Goal: Task Accomplishment & Management: Use online tool/utility

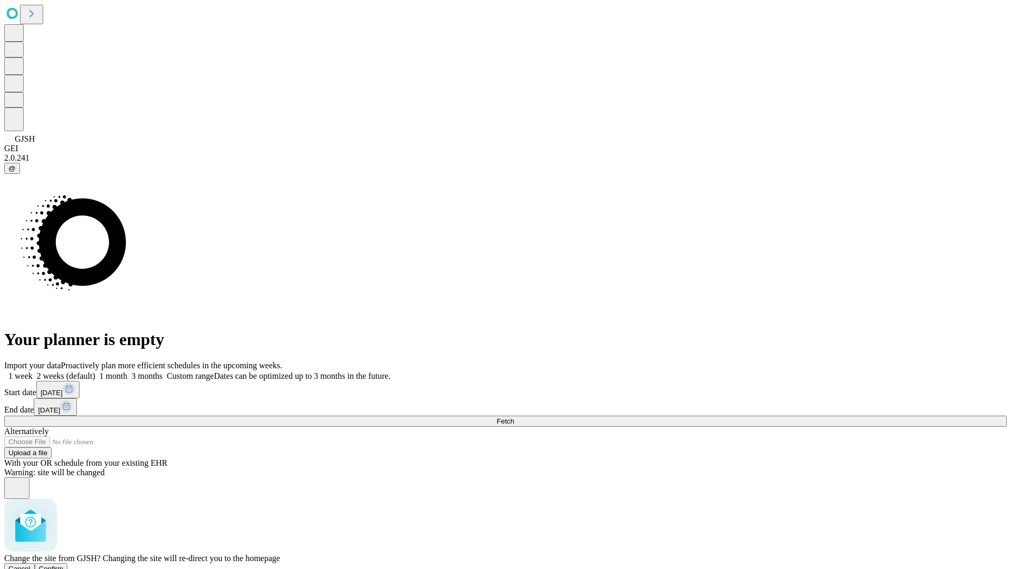
click at [64, 565] on span "Confirm" at bounding box center [51, 569] width 25 height 8
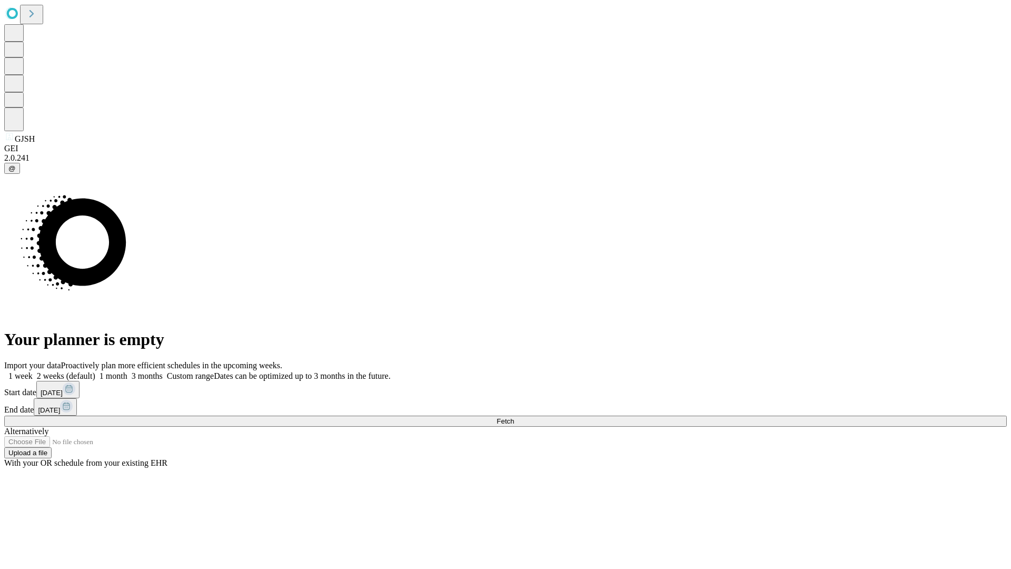
click at [127, 371] on label "1 month" at bounding box center [111, 375] width 32 height 9
click at [514, 417] on span "Fetch" at bounding box center [505, 421] width 17 height 8
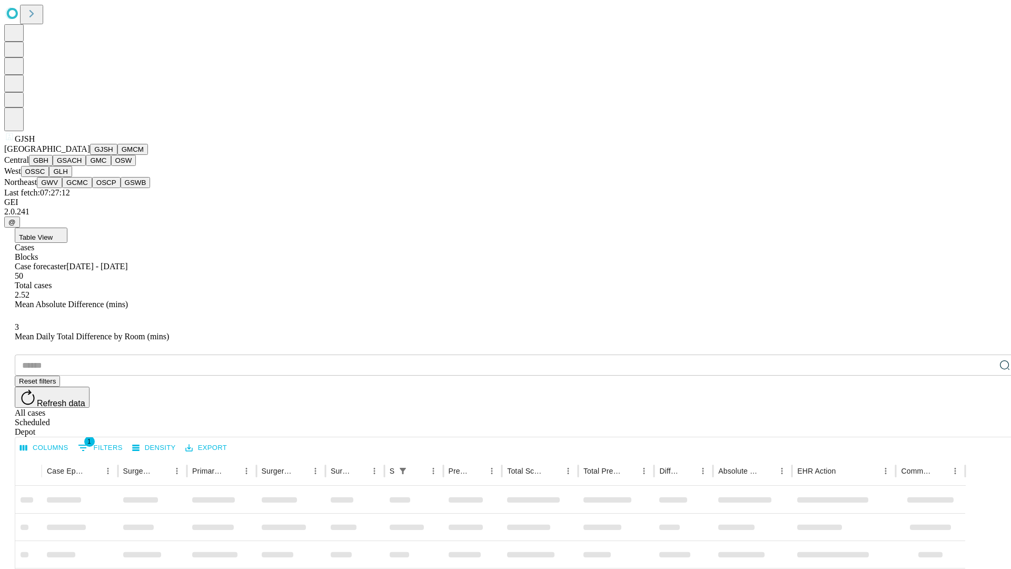
click at [117, 155] on button "GMCM" at bounding box center [132, 149] width 31 height 11
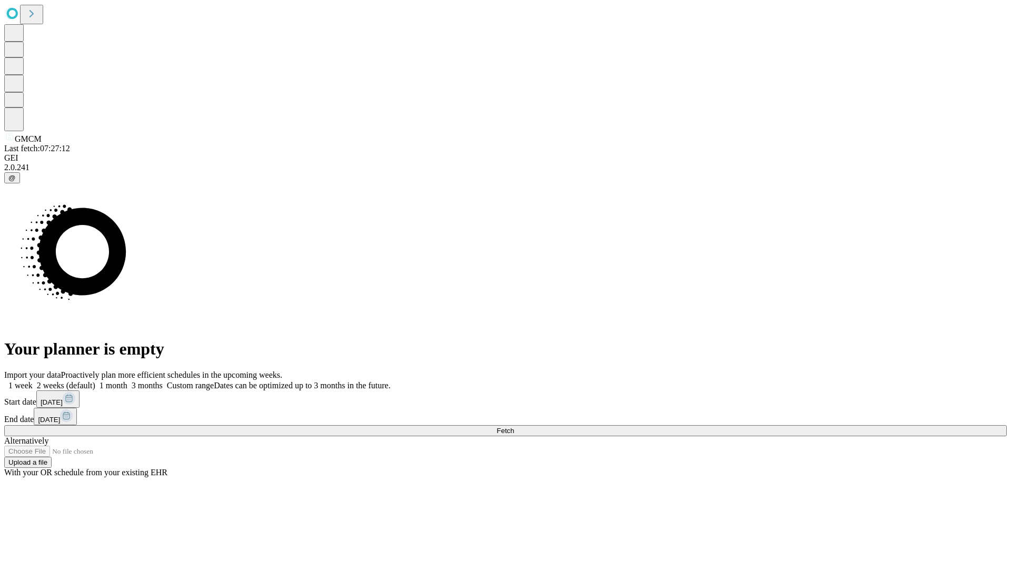
click at [127, 381] on label "1 month" at bounding box center [111, 385] width 32 height 9
click at [514, 427] on span "Fetch" at bounding box center [505, 431] width 17 height 8
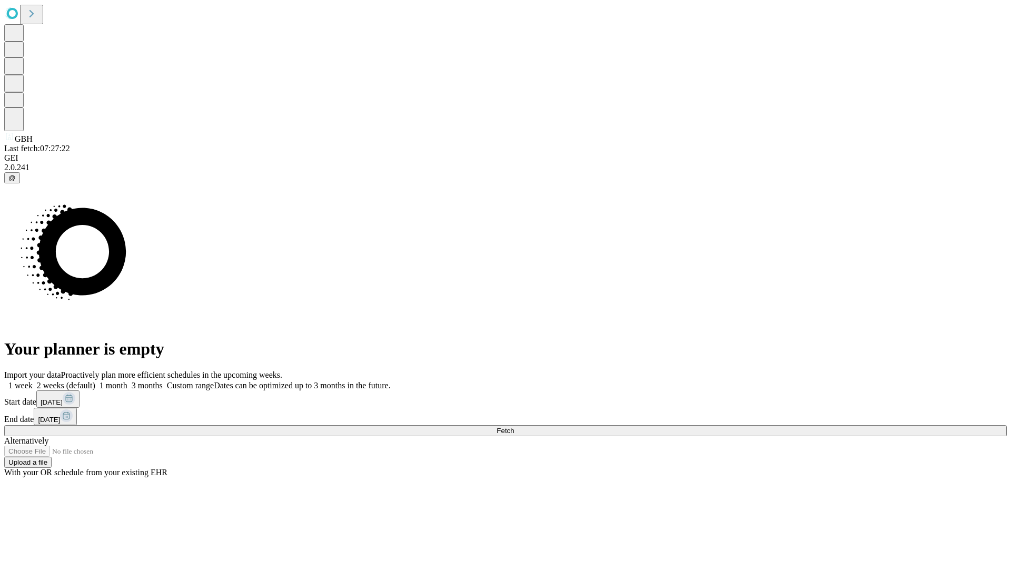
click at [127, 381] on label "1 month" at bounding box center [111, 385] width 32 height 9
click at [514, 427] on span "Fetch" at bounding box center [505, 431] width 17 height 8
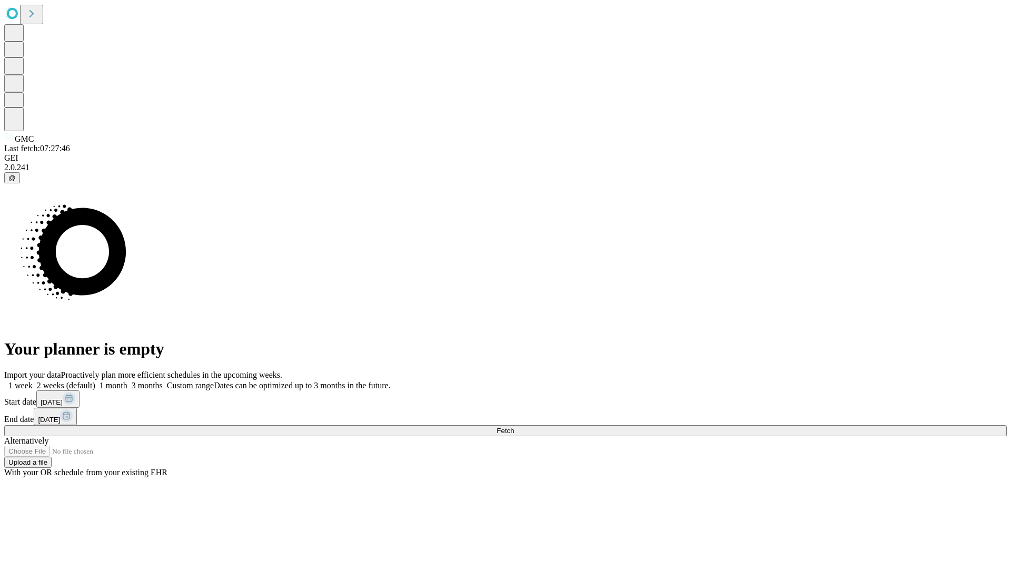
click at [127, 381] on label "1 month" at bounding box center [111, 385] width 32 height 9
click at [514, 427] on span "Fetch" at bounding box center [505, 431] width 17 height 8
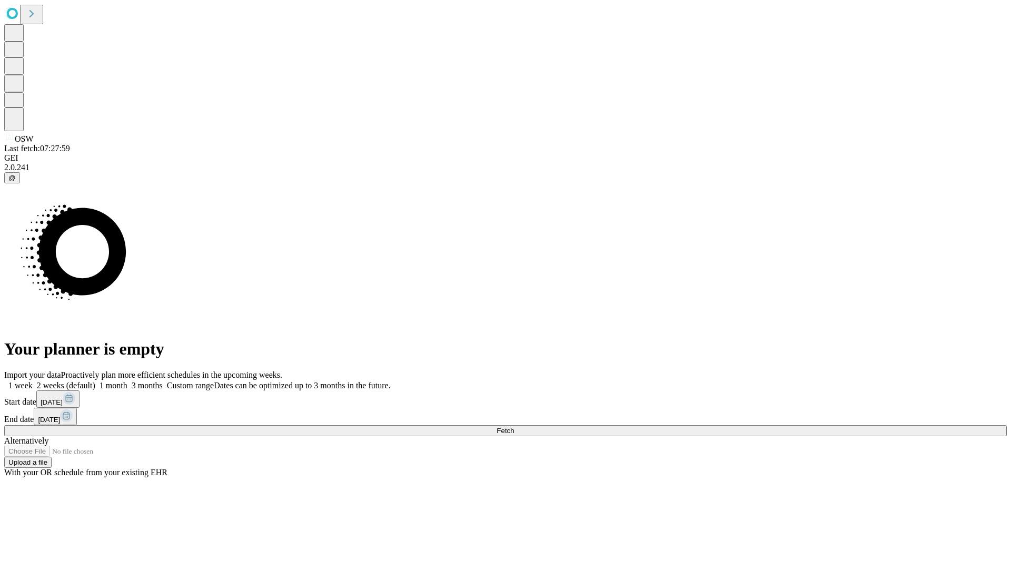
click at [514, 427] on span "Fetch" at bounding box center [505, 431] width 17 height 8
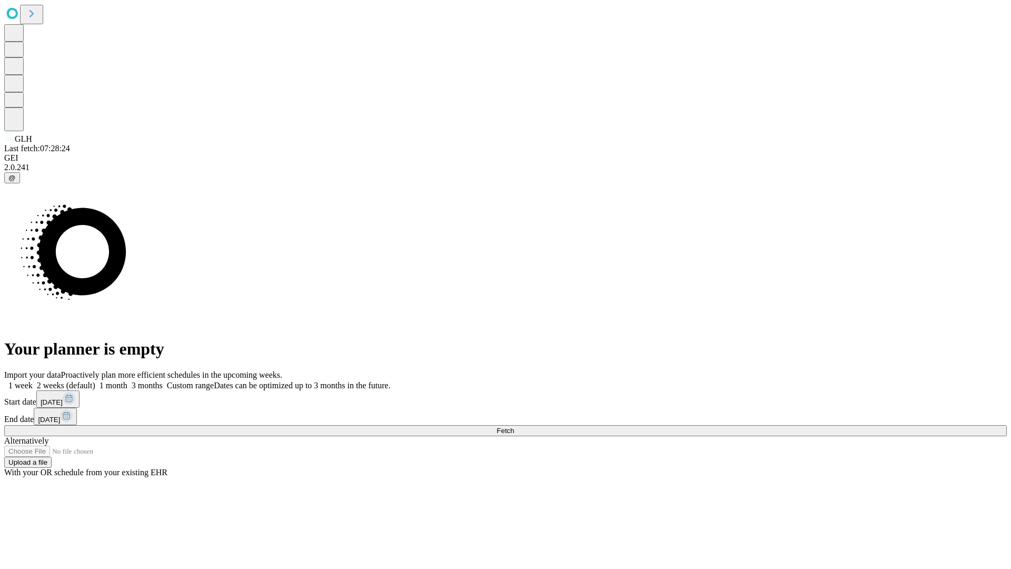
click at [127, 381] on label "1 month" at bounding box center [111, 385] width 32 height 9
click at [514, 427] on span "Fetch" at bounding box center [505, 431] width 17 height 8
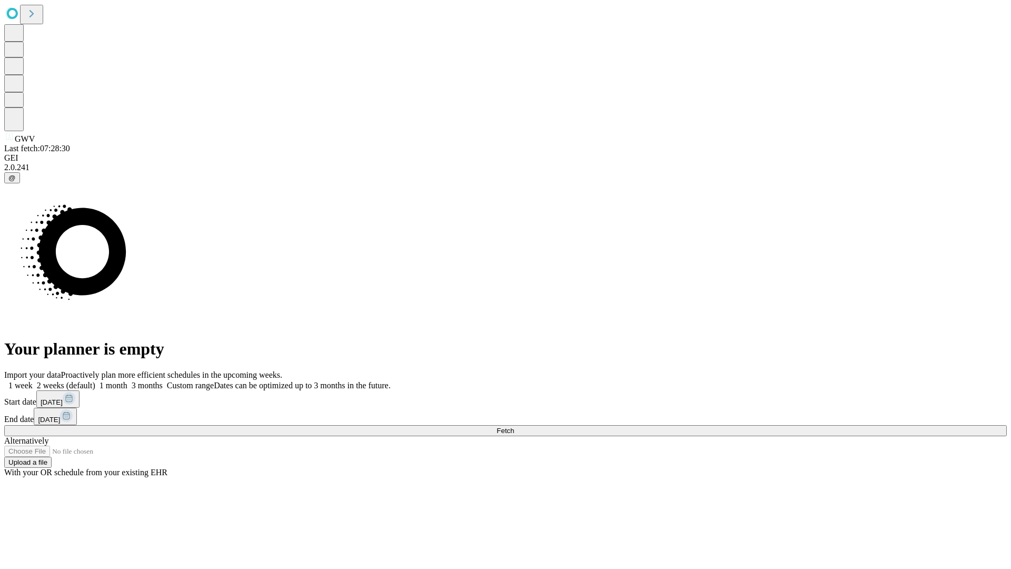
click at [514, 427] on span "Fetch" at bounding box center [505, 431] width 17 height 8
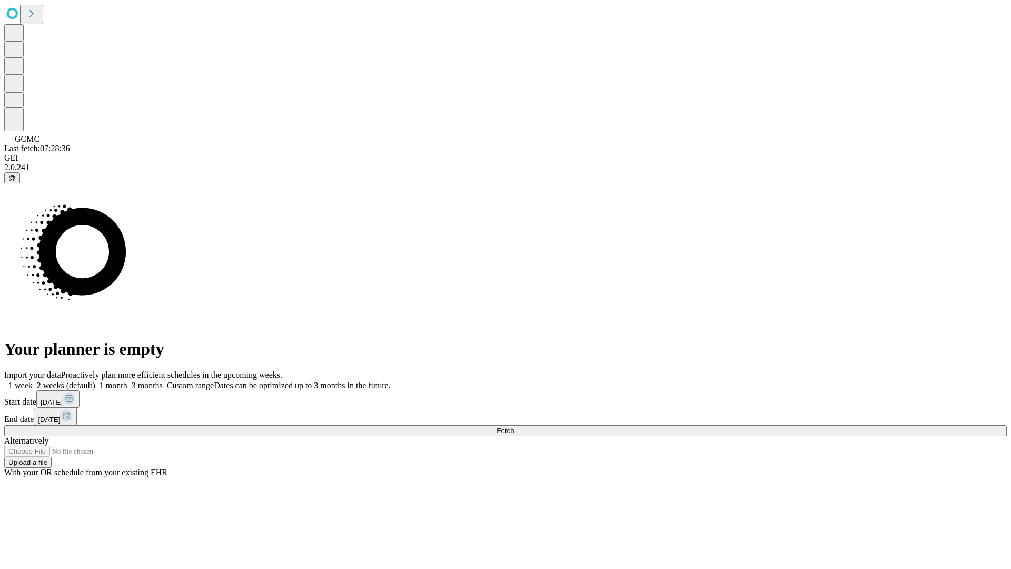
click at [127, 381] on label "1 month" at bounding box center [111, 385] width 32 height 9
click at [514, 427] on span "Fetch" at bounding box center [505, 431] width 17 height 8
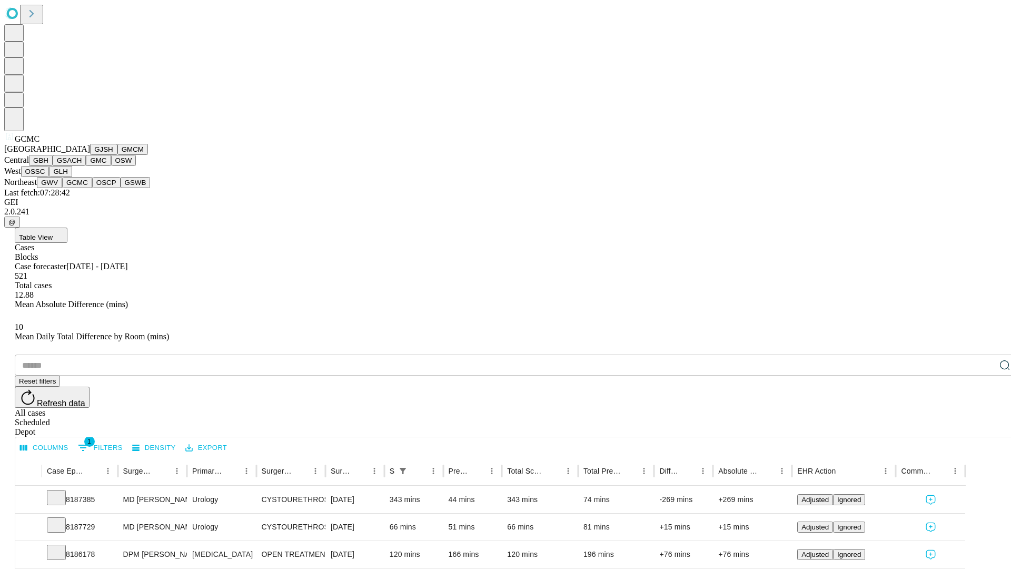
click at [92, 188] on button "OSCP" at bounding box center [106, 182] width 28 height 11
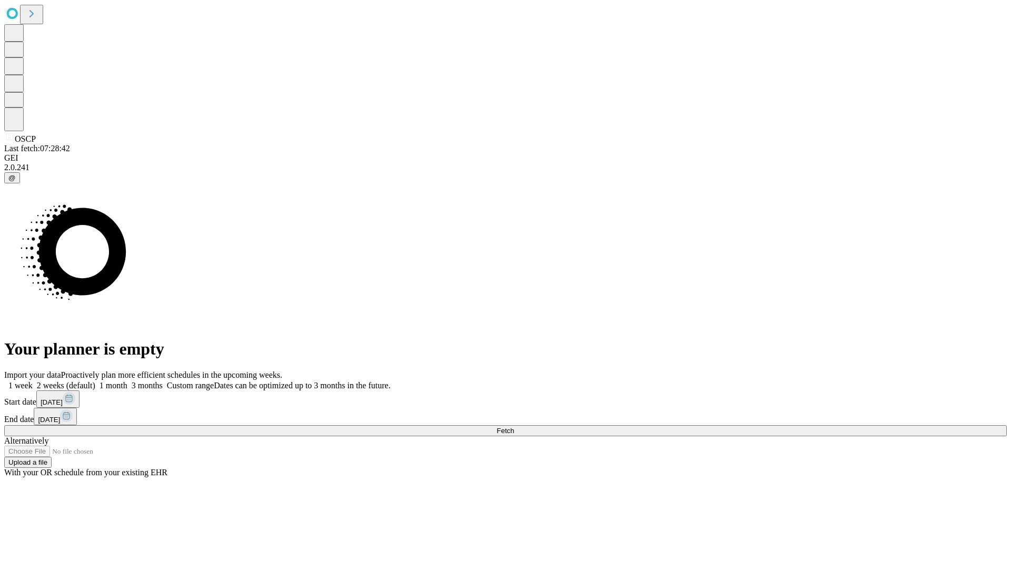
click at [127, 381] on label "1 month" at bounding box center [111, 385] width 32 height 9
click at [514, 427] on span "Fetch" at bounding box center [505, 431] width 17 height 8
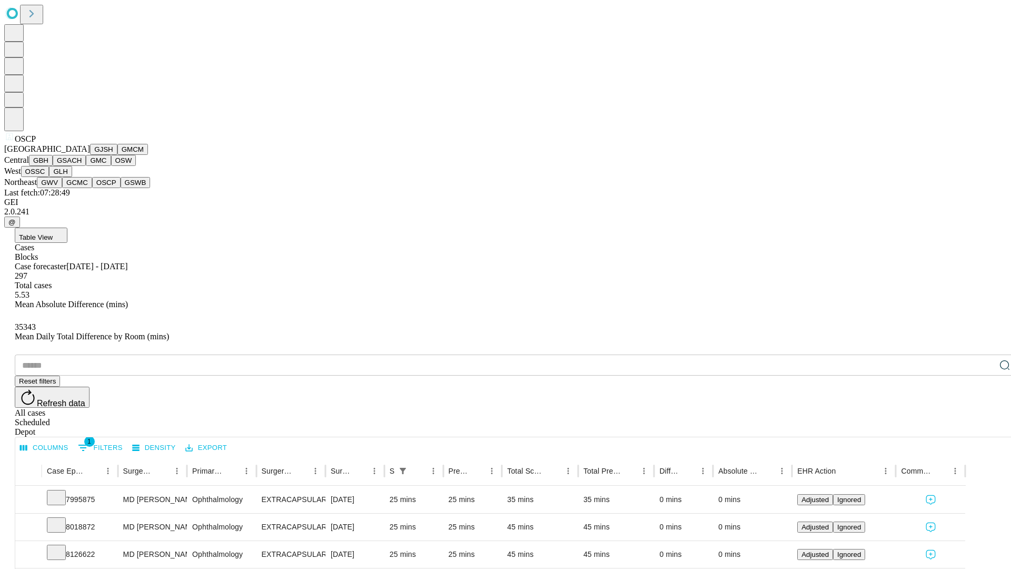
click at [121, 188] on button "GSWB" at bounding box center [136, 182] width 30 height 11
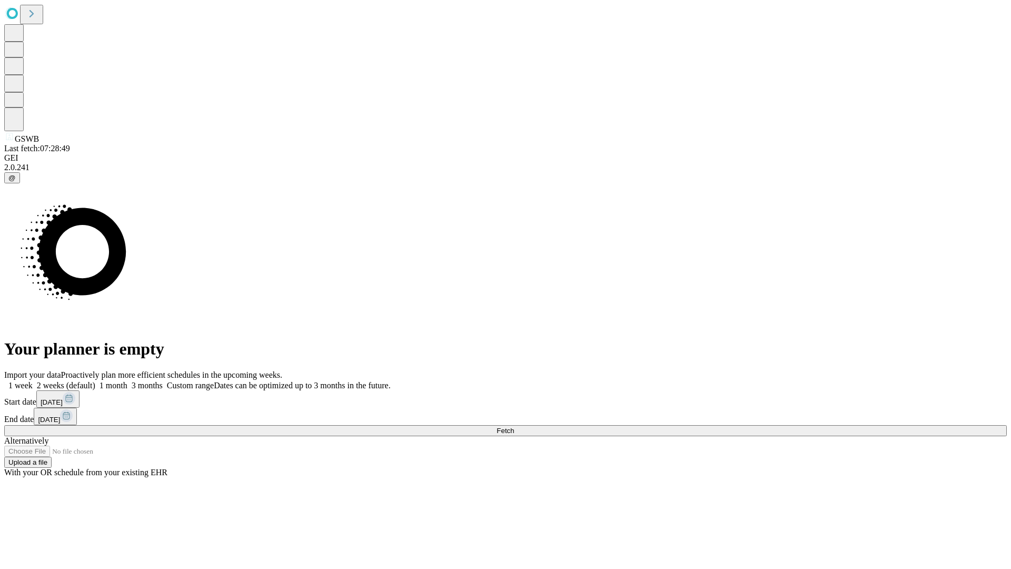
click at [127, 381] on label "1 month" at bounding box center [111, 385] width 32 height 9
click at [514, 427] on span "Fetch" at bounding box center [505, 431] width 17 height 8
